Goal: Task Accomplishment & Management: Complete application form

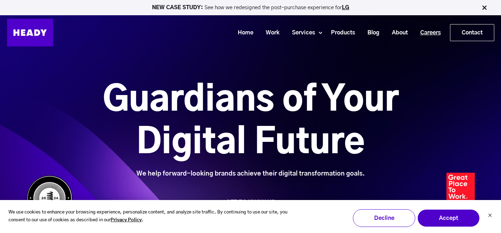
click at [434, 33] on link "Careers" at bounding box center [427, 32] width 33 height 13
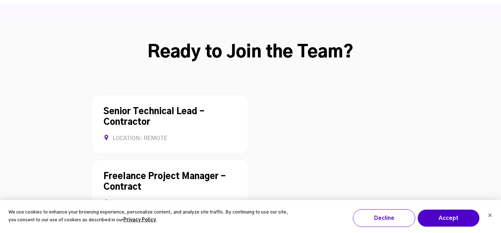
scroll to position [1891, 0]
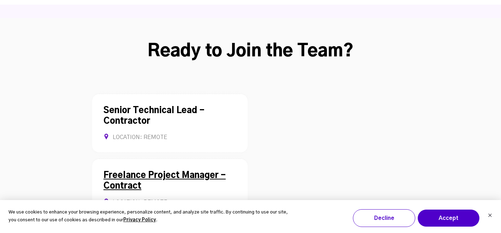
click at [200, 171] on link "Freelance Project Manager - Contract" at bounding box center [164, 180] width 122 height 19
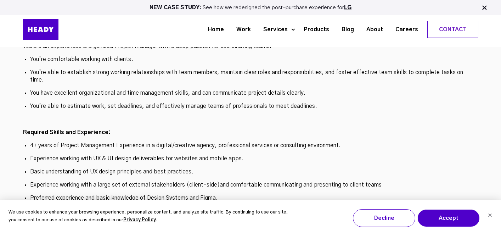
scroll to position [2185, 0]
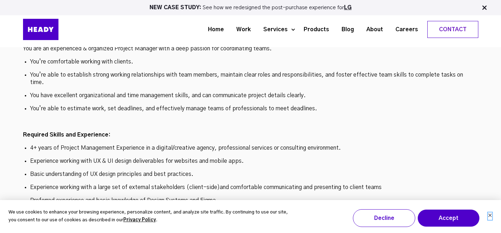
click at [491, 216] on icon "Dismiss cookie banner" at bounding box center [490, 215] width 4 height 4
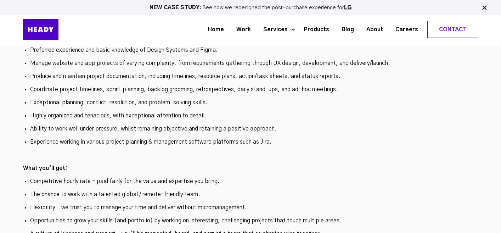
scroll to position [2333, 0]
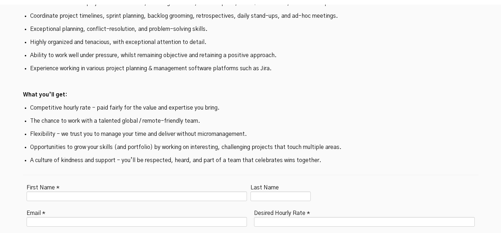
scroll to position [2409, 0]
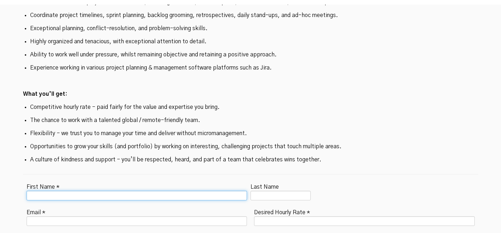
click at [55, 191] on input "First Name *" at bounding box center [137, 196] width 221 height 10
type input "********"
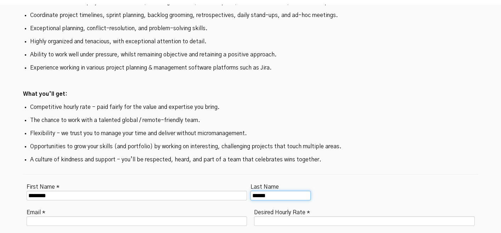
type input "******"
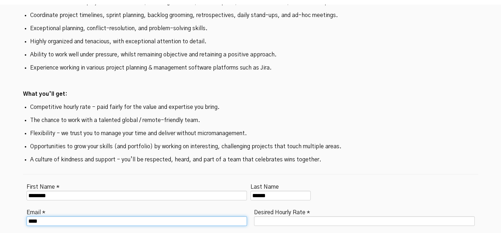
type input "**********"
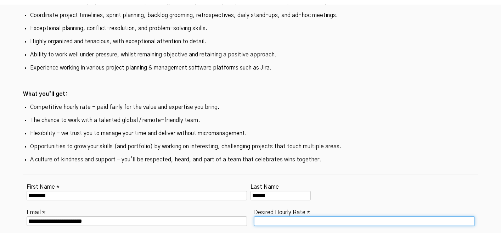
click at [270, 216] on input "Desired Hourly Rate *" at bounding box center [364, 221] width 221 height 10
type input "**********"
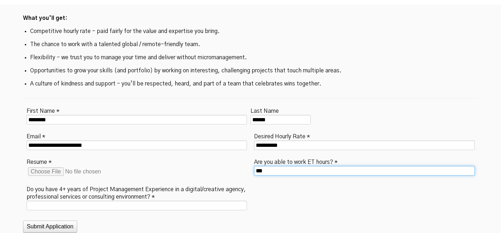
scroll to position [2486, 0]
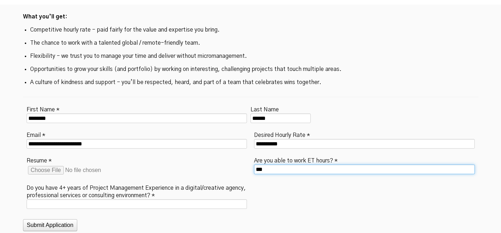
type input "***"
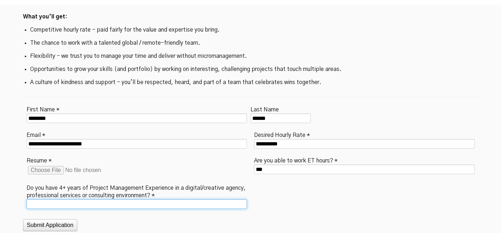
click at [143, 199] on input "Do you have 4+ years of Project Management Experience in a digital/creative age…" at bounding box center [137, 204] width 221 height 10
type input "***"
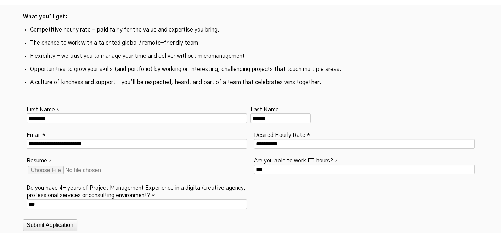
click at [54, 164] on input "Resume *" at bounding box center [82, 169] width 110 height 11
type input "**********"
click at [67, 219] on button "Submit Application" at bounding box center [50, 225] width 55 height 12
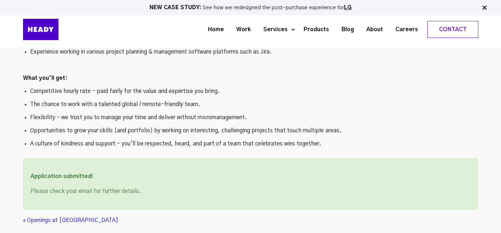
scroll to position [2423, 0]
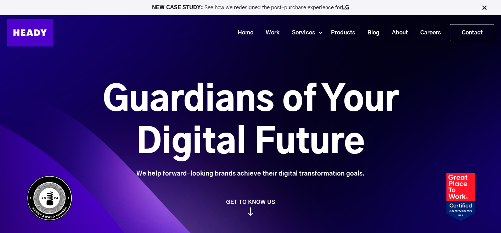
click at [402, 32] on link "About" at bounding box center [397, 32] width 28 height 13
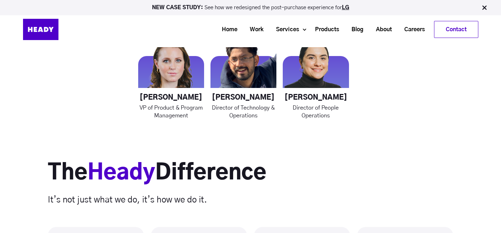
scroll to position [1130, 0]
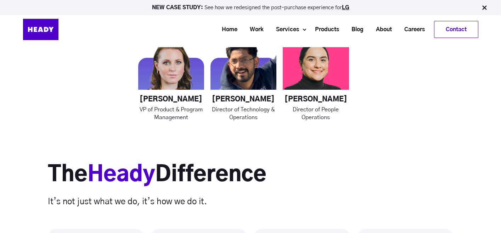
click at [318, 98] on h4 "[PERSON_NAME]" at bounding box center [316, 99] width 66 height 9
click at [316, 112] on p "Director of People Operations" at bounding box center [316, 114] width 66 height 16
click at [309, 75] on img at bounding box center [316, 59] width 66 height 66
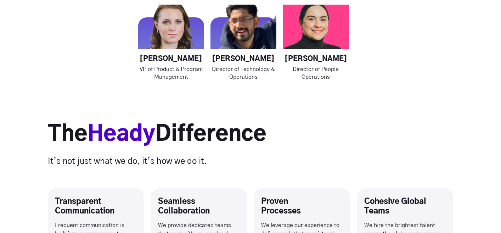
scroll to position [1169, 0]
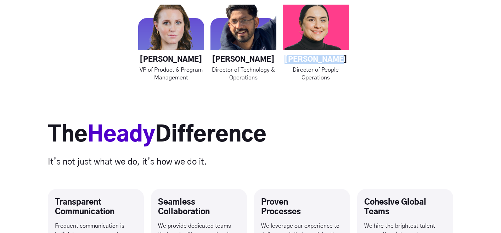
drag, startPoint x: 347, startPoint y: 57, endPoint x: 287, endPoint y: 57, distance: 59.8
click at [287, 57] on h4 "Madeeha Khan" at bounding box center [316, 59] width 66 height 9
copy h4 "Madeeha Khan"
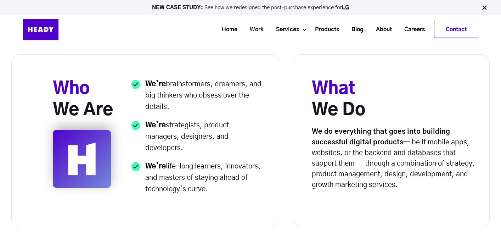
scroll to position [210, 0]
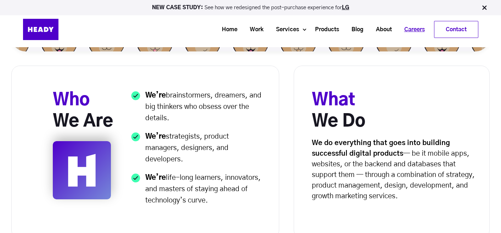
click at [405, 32] on link "Careers" at bounding box center [411, 29] width 33 height 13
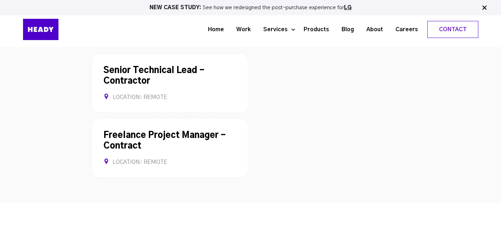
scroll to position [1928, 0]
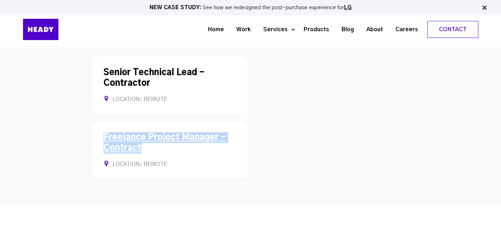
drag, startPoint x: 148, startPoint y: 92, endPoint x: 101, endPoint y: 84, distance: 47.3
click at [101, 120] on div "Freelance Project Manager - Contract Location: REMOTE Contract Allows Remote" at bounding box center [169, 149] width 155 height 59
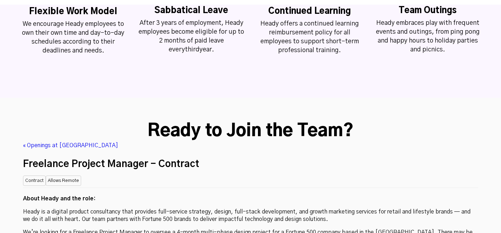
scroll to position [1809, 0]
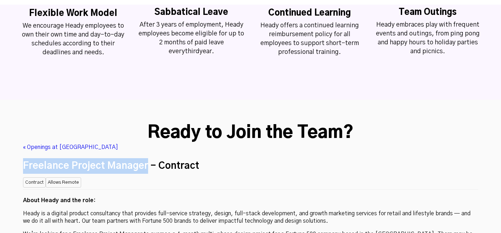
drag, startPoint x: 146, startPoint y: 113, endPoint x: 23, endPoint y: 117, distance: 122.9
click at [23, 158] on h2 "Freelance Project Manager - Contract" at bounding box center [250, 166] width 455 height 16
copy h2 "Freelance Project Manager"
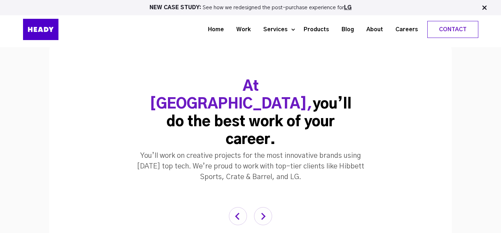
scroll to position [1329, 0]
